Goal: Task Accomplishment & Management: Use online tool/utility

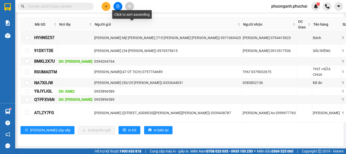
click at [117, 8] on icon "file-add" at bounding box center [118, 7] width 4 height 4
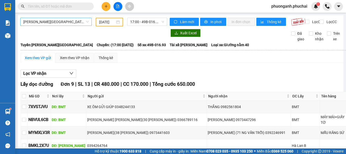
click at [55, 24] on span "[PERSON_NAME][GEOGRAPHIC_DATA]" at bounding box center [55, 22] width 65 height 8
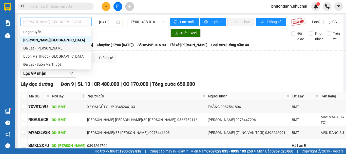
drag, startPoint x: 35, startPoint y: 48, endPoint x: 113, endPoint y: 28, distance: 80.3
click at [38, 48] on div "Đà Lạt - [PERSON_NAME]" at bounding box center [55, 48] width 65 height 6
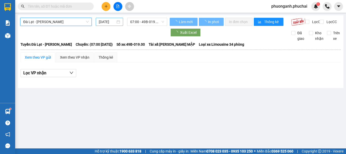
click at [112, 25] on div "[DATE]" at bounding box center [109, 22] width 27 height 8
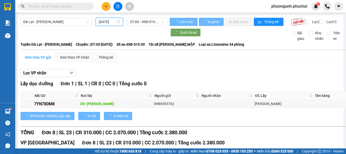
scroll to position [0, 1]
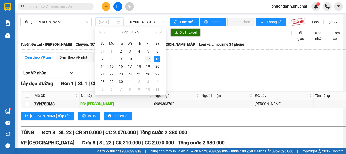
click at [148, 57] on div "12" at bounding box center [148, 59] width 6 height 6
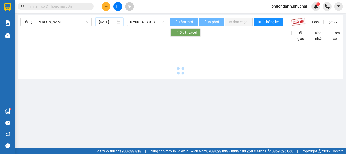
type input "[DATE]"
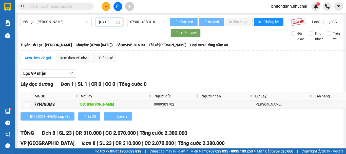
click at [146, 23] on span "07:00 - 49B-016.93" at bounding box center [147, 22] width 34 height 8
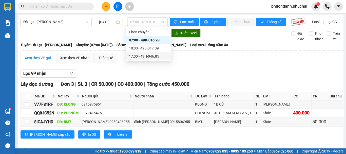
click at [145, 58] on div "17:00 - 49H-046.85" at bounding box center [149, 56] width 40 height 6
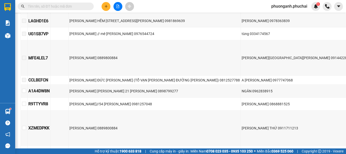
scroll to position [177, 0]
click at [108, 4] on button at bounding box center [106, 6] width 9 height 9
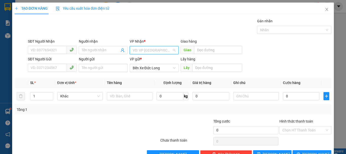
drag, startPoint x: 141, startPoint y: 49, endPoint x: 139, endPoint y: 60, distance: 10.6
click at [142, 49] on input "search" at bounding box center [152, 50] width 39 height 8
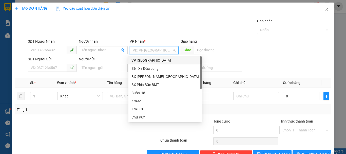
click at [137, 62] on div "VP [GEOGRAPHIC_DATA]" at bounding box center [165, 61] width 67 height 6
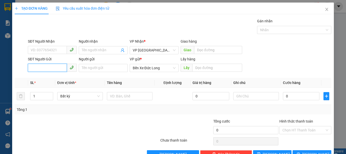
paste input "0976529002"
click at [31, 67] on input "0976529002" at bounding box center [47, 68] width 39 height 8
type input "0976529002"
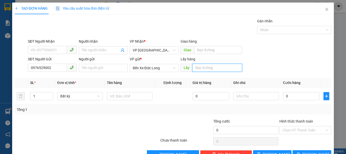
drag, startPoint x: 208, startPoint y: 67, endPoint x: 210, endPoint y: 65, distance: 2.7
click at [210, 65] on input "text" at bounding box center [217, 68] width 50 height 8
type input "l"
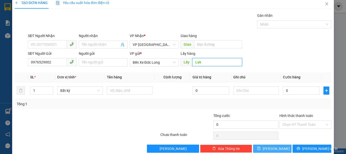
scroll to position [14, 0]
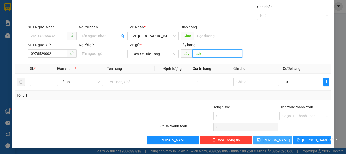
type input "Lak"
click at [279, 141] on button "[PERSON_NAME]" at bounding box center [272, 140] width 39 height 8
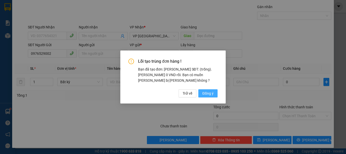
click at [210, 93] on span "Đồng ý" at bounding box center [208, 93] width 11 height 6
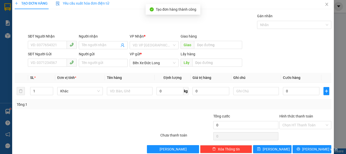
scroll to position [0, 0]
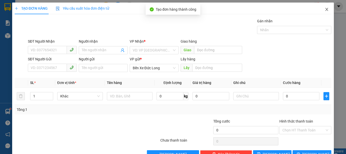
click at [325, 9] on icon "close" at bounding box center [327, 9] width 4 height 4
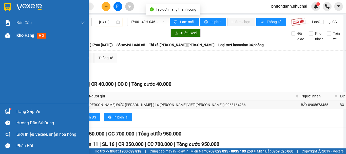
click at [17, 35] on span "Kho hàng" at bounding box center [25, 35] width 18 height 5
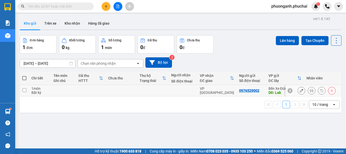
click at [129, 87] on td at bounding box center [122, 90] width 32 height 11
checkbox input "true"
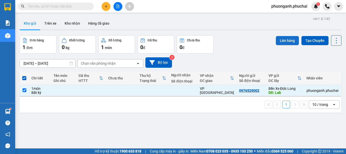
click at [289, 40] on button "Lên hàng" at bounding box center [287, 40] width 23 height 9
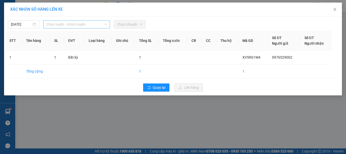
click at [68, 27] on span "Chọn tuyến - nhóm tuyến" at bounding box center [76, 25] width 61 height 8
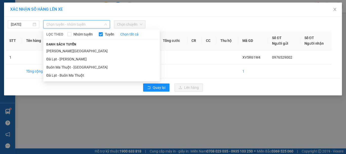
drag, startPoint x: 52, startPoint y: 50, endPoint x: 60, endPoint y: 50, distance: 8.1
click at [58, 50] on li "[PERSON_NAME][GEOGRAPHIC_DATA]" at bounding box center [101, 51] width 117 height 8
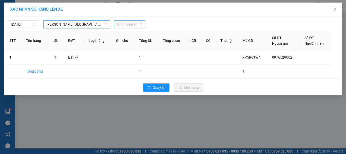
click at [127, 26] on span "Chọn chuyến" at bounding box center [129, 25] width 25 height 8
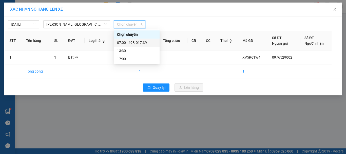
click at [128, 42] on div "07:00 - 49B-017.39" at bounding box center [137, 43] width 40 height 6
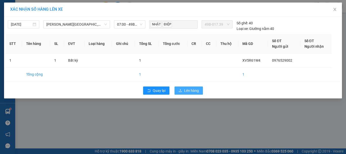
click at [198, 90] on span "Lên hàng" at bounding box center [191, 91] width 15 height 6
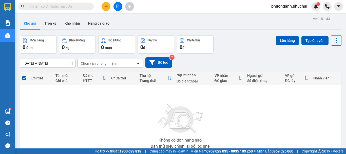
click at [119, 6] on icon "file-add" at bounding box center [118, 7] width 3 height 4
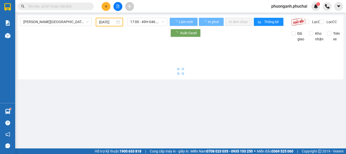
type input "[DATE]"
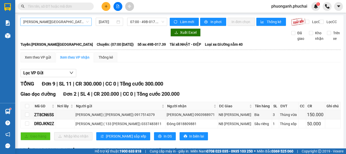
drag, startPoint x: 64, startPoint y: 20, endPoint x: 64, endPoint y: 24, distance: 3.8
click at [64, 20] on span "[PERSON_NAME][GEOGRAPHIC_DATA]" at bounding box center [55, 22] width 65 height 8
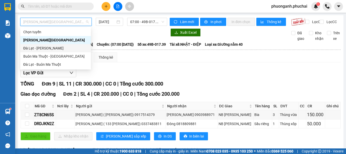
drag, startPoint x: 38, startPoint y: 46, endPoint x: 93, endPoint y: 38, distance: 55.4
click at [44, 47] on div "Đà Lạt - [PERSON_NAME]" at bounding box center [55, 48] width 65 height 6
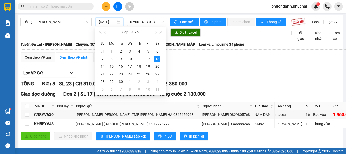
click at [112, 21] on input "[DATE]" at bounding box center [107, 22] width 17 height 6
click at [148, 59] on div "12" at bounding box center [148, 59] width 6 height 6
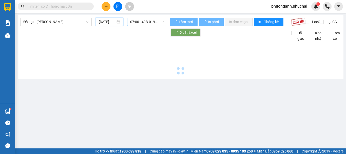
type input "[DATE]"
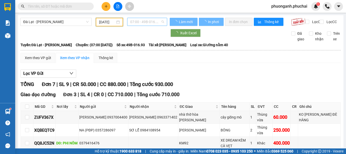
click at [151, 19] on span "07:00 - 49B-016.93" at bounding box center [147, 22] width 34 height 8
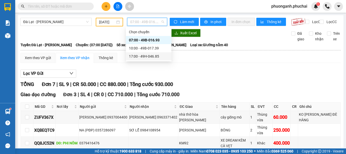
click at [152, 56] on div "17:00 - 49H-046.85" at bounding box center [149, 56] width 40 height 6
